Goal: Task Accomplishment & Management: Use online tool/utility

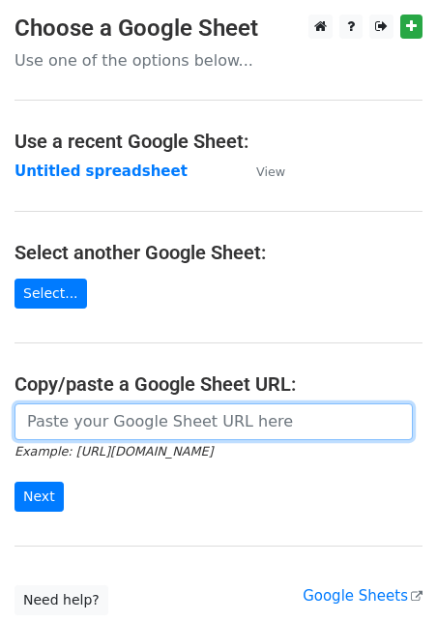
click at [128, 420] on input "url" at bounding box center [214, 421] width 399 height 37
paste input "lucyelizabeth1992@gmail.com enquiries@fromwifetolife.co.uk coletteslittlehome@g…"
type input "lucyelizabeth1992@gmail.com enquiries@fromwifetolife.co.uk coletteslittlehome@g…"
click at [130, 426] on input "url" at bounding box center [214, 421] width 399 height 37
paste input "https://docs.google.com/spreadsheets/d/1aNTiFcBmV5jIxNi0h393BLTNUqVolpFxVj0PPHI…"
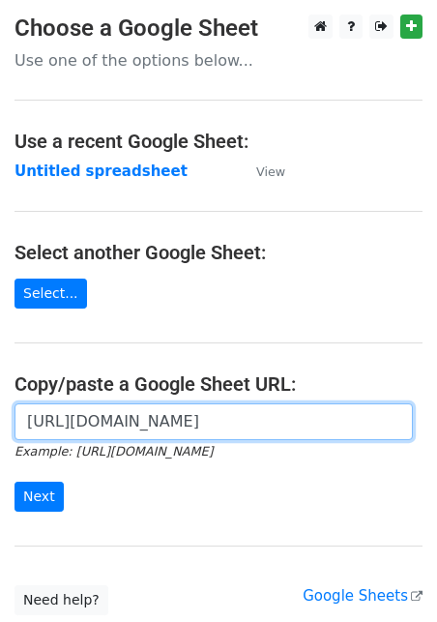
scroll to position [0, 420]
type input "https://docs.google.com/spreadsheets/d/1aNTiFcBmV5jIxNi0h393BLTNUqVolpFxVj0PPHI…"
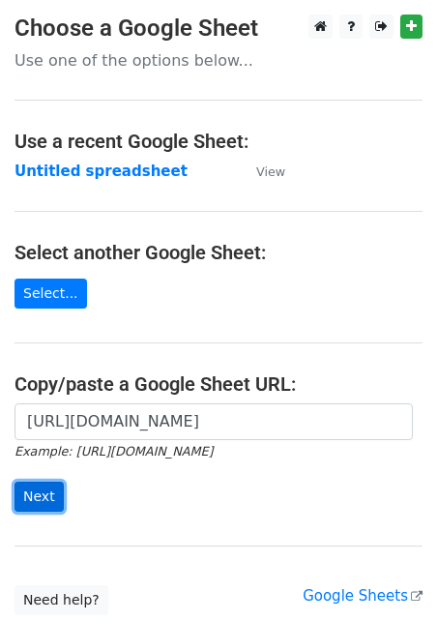
click at [28, 499] on input "Next" at bounding box center [39, 497] width 49 height 30
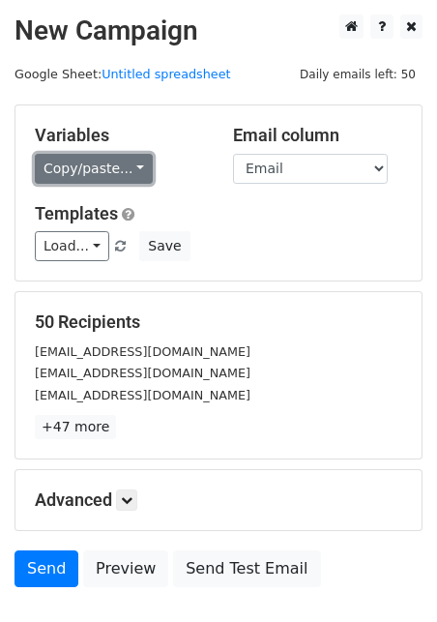
click at [98, 172] on link "Copy/paste..." at bounding box center [94, 169] width 118 height 30
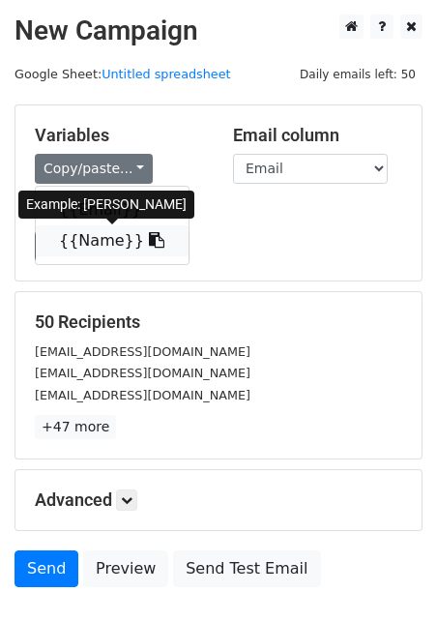
click at [94, 244] on link "{{Name}}" at bounding box center [112, 240] width 153 height 31
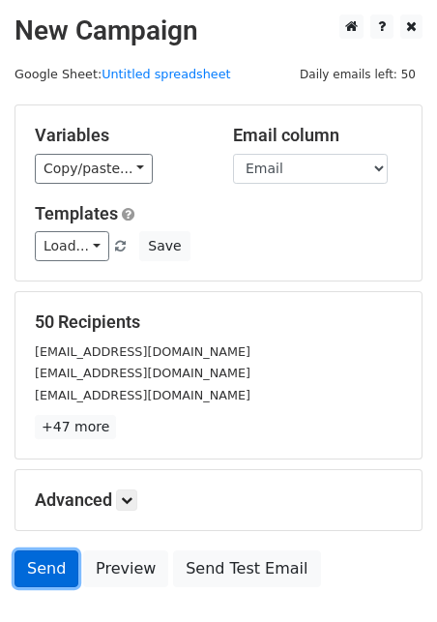
click at [45, 561] on link "Send" at bounding box center [47, 568] width 64 height 37
